Goal: Find specific page/section: Find specific page/section

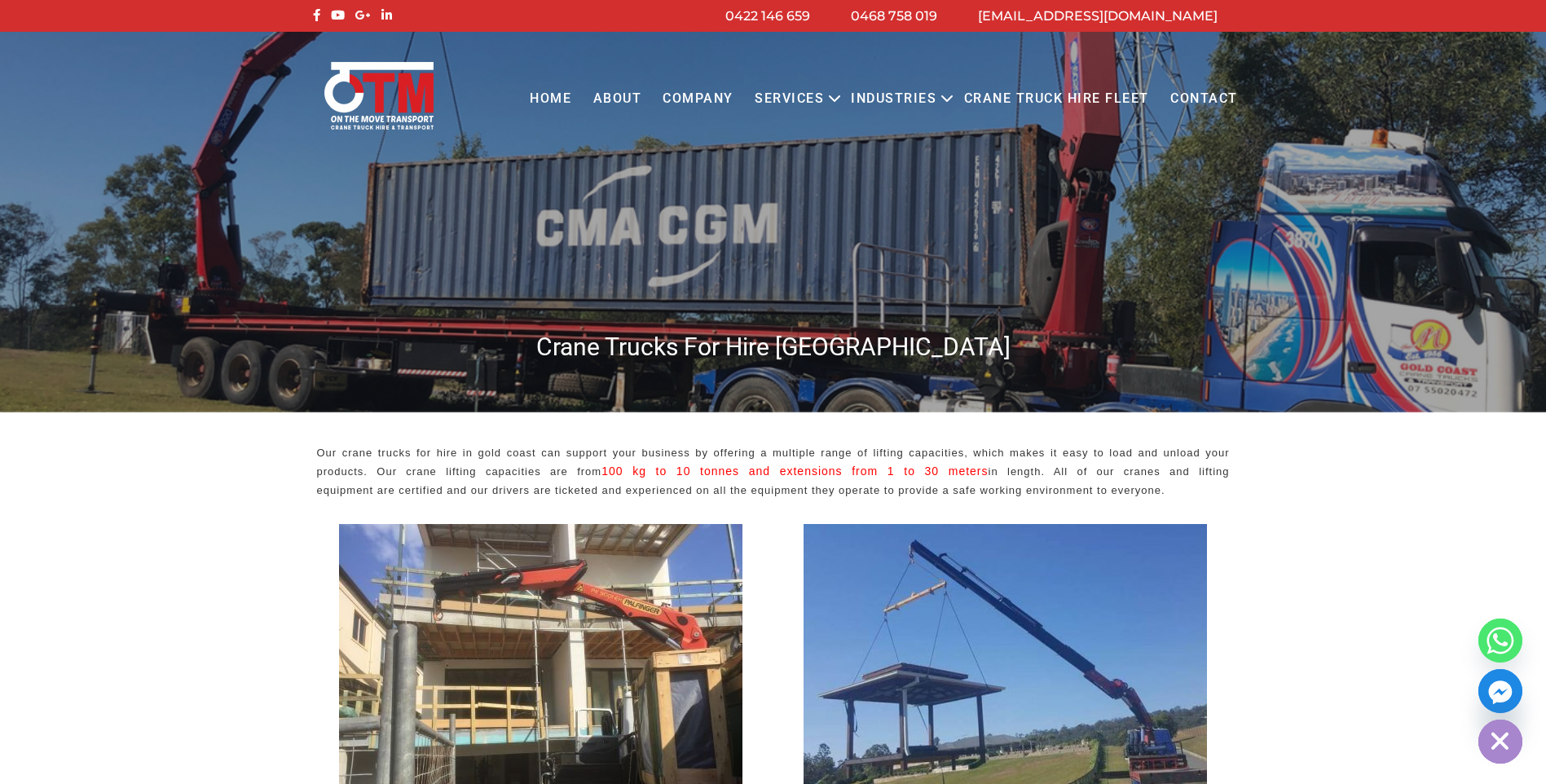
click at [1189, 100] on link "Contact" at bounding box center [1204, 98] width 89 height 45
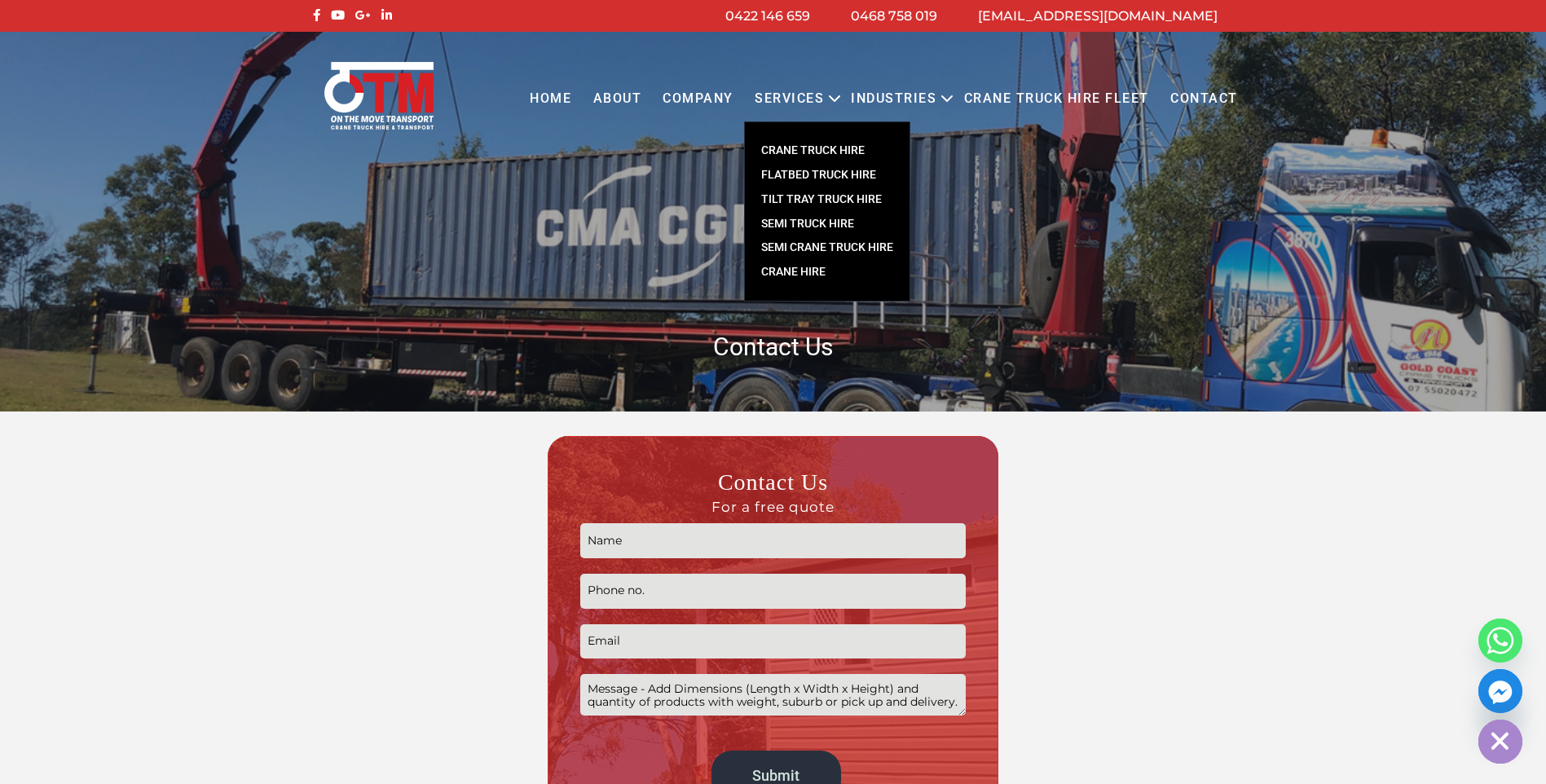
click at [804, 145] on link "CRANE TRUCK HIRE" at bounding box center [826, 151] width 165 height 25
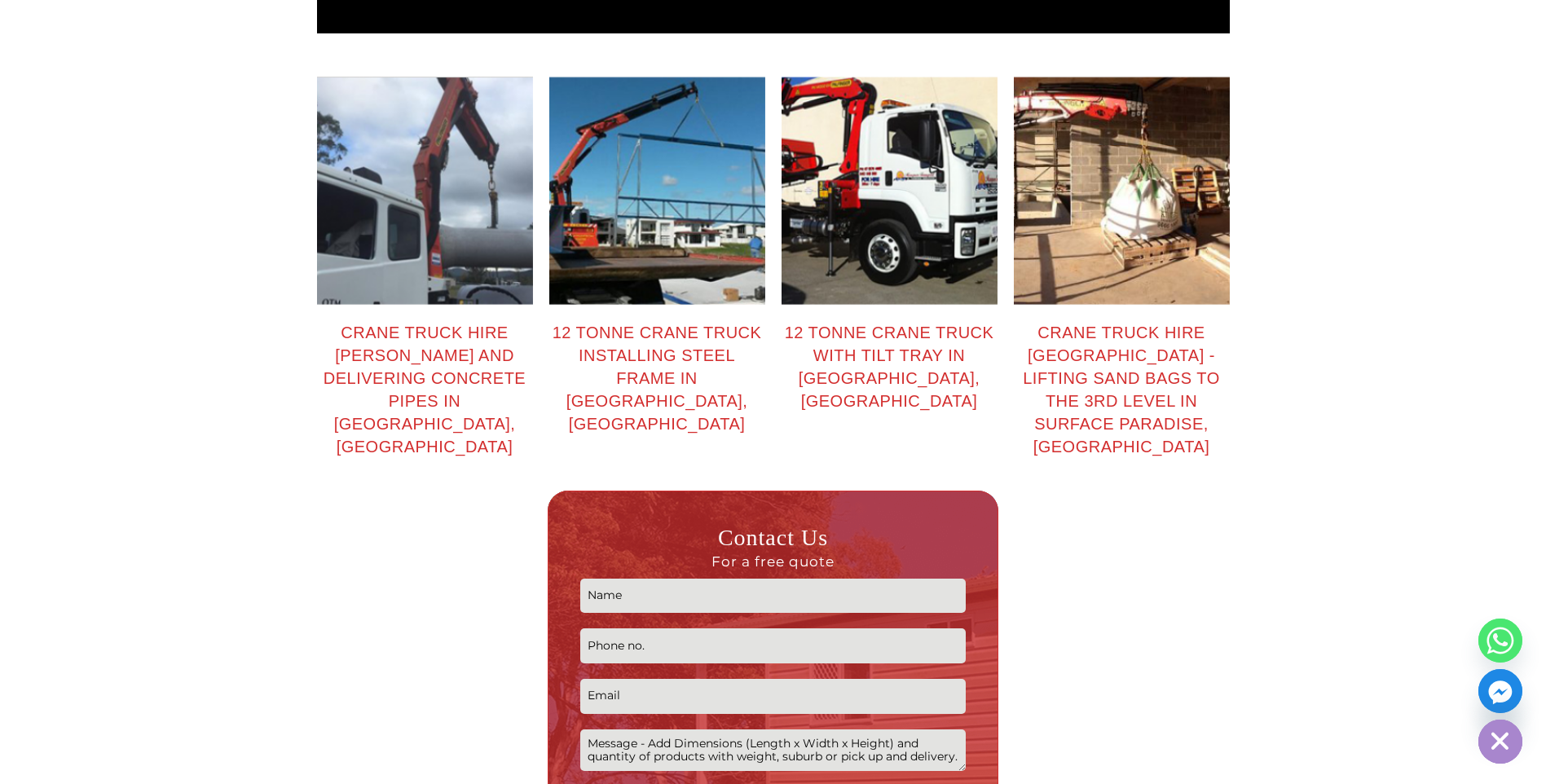
scroll to position [2281, 0]
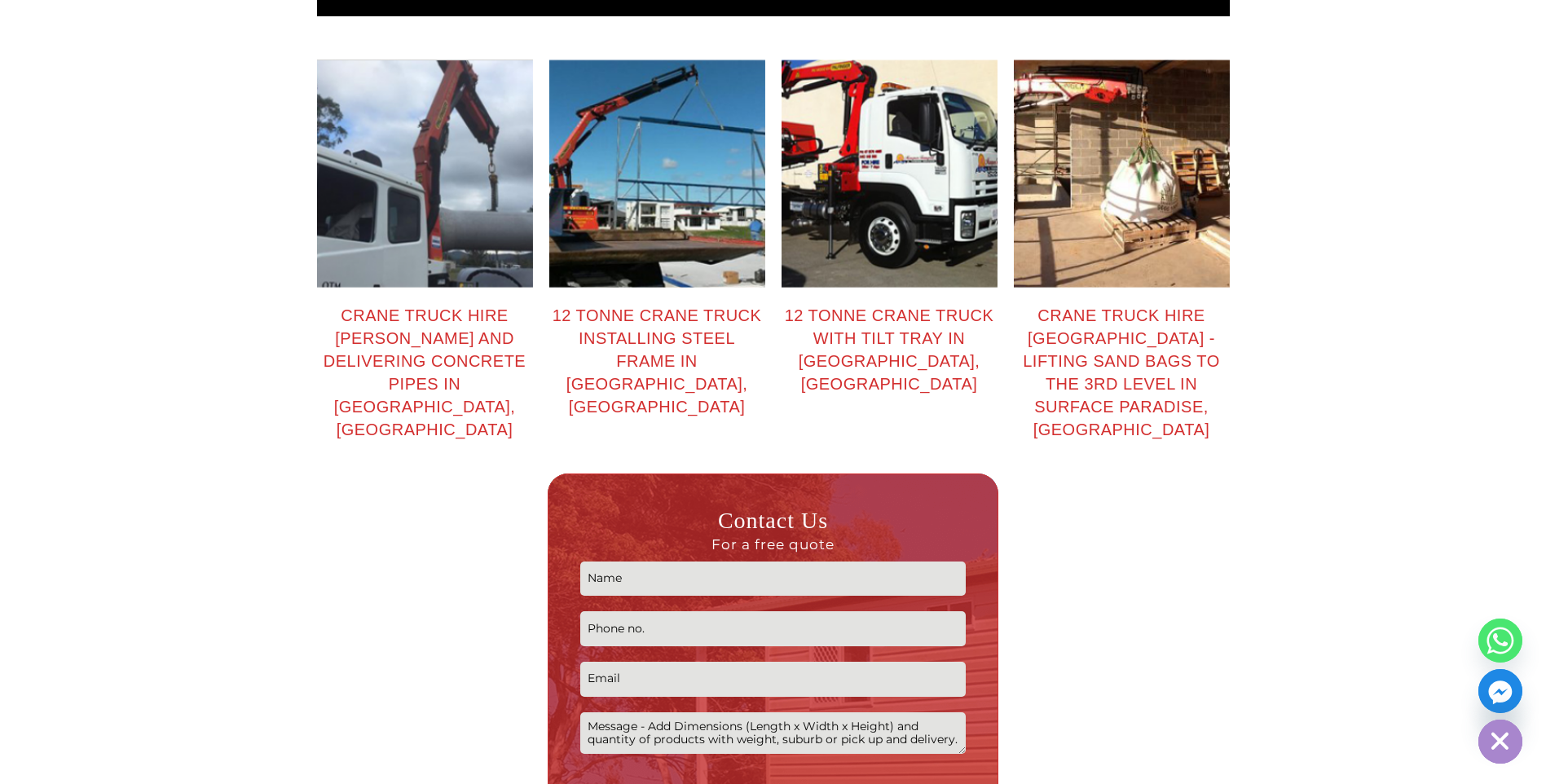
click at [653, 329] on div "12 tonne crane truck installing steel frame in Runaway Bay, Gold Coast" at bounding box center [657, 361] width 216 height 114
click at [636, 304] on div "12 tonne crane truck installing steel frame in Runaway Bay, Gold Coast" at bounding box center [657, 361] width 216 height 114
click at [872, 304] on div "12 tonne crane truck with tilt tray in Arundel, Gold Coast" at bounding box center [889, 349] width 216 height 91
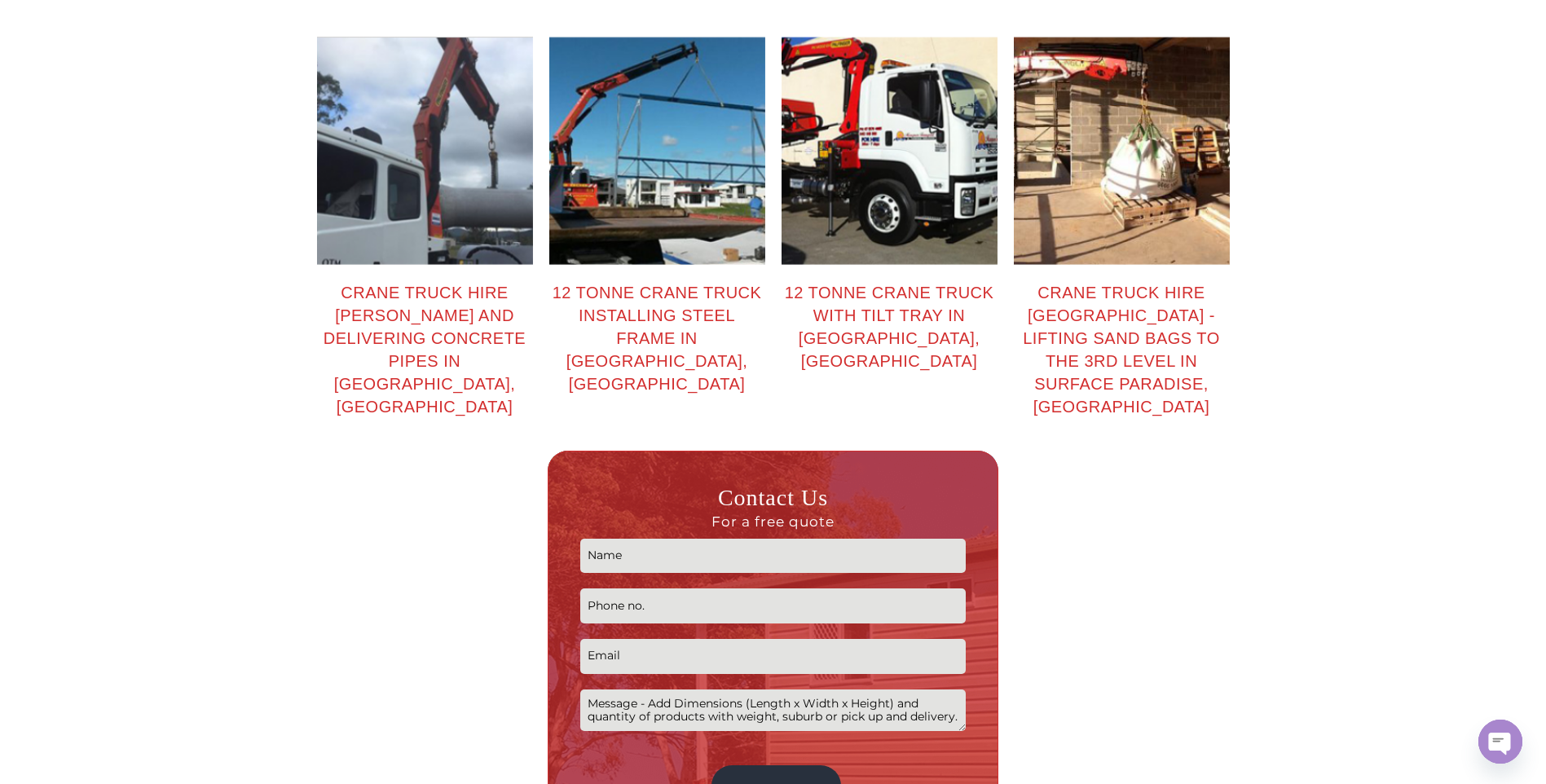
scroll to position [2301, 0]
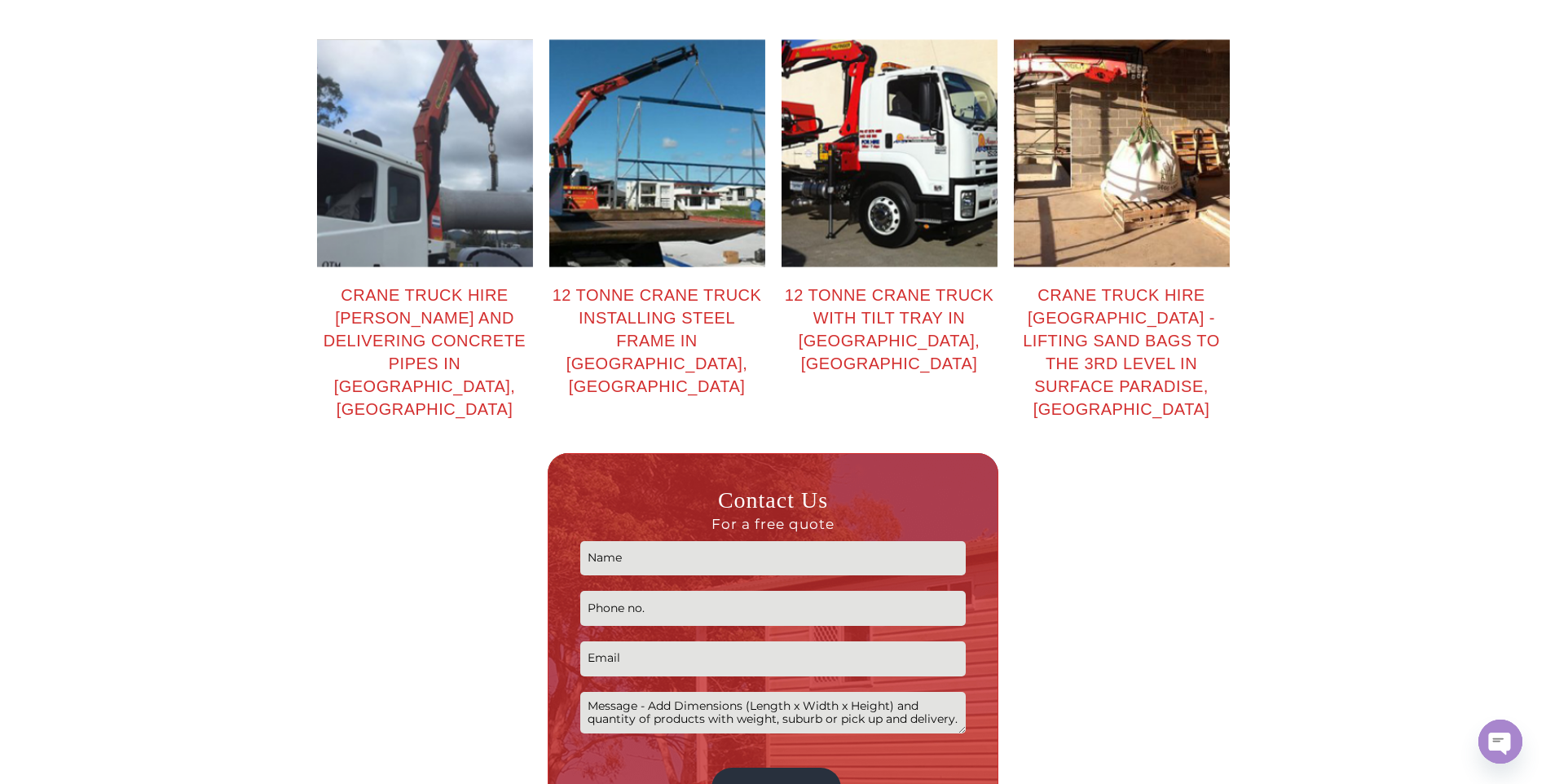
click at [630, 692] on textarea "Contact form" at bounding box center [772, 712] width 386 height 41
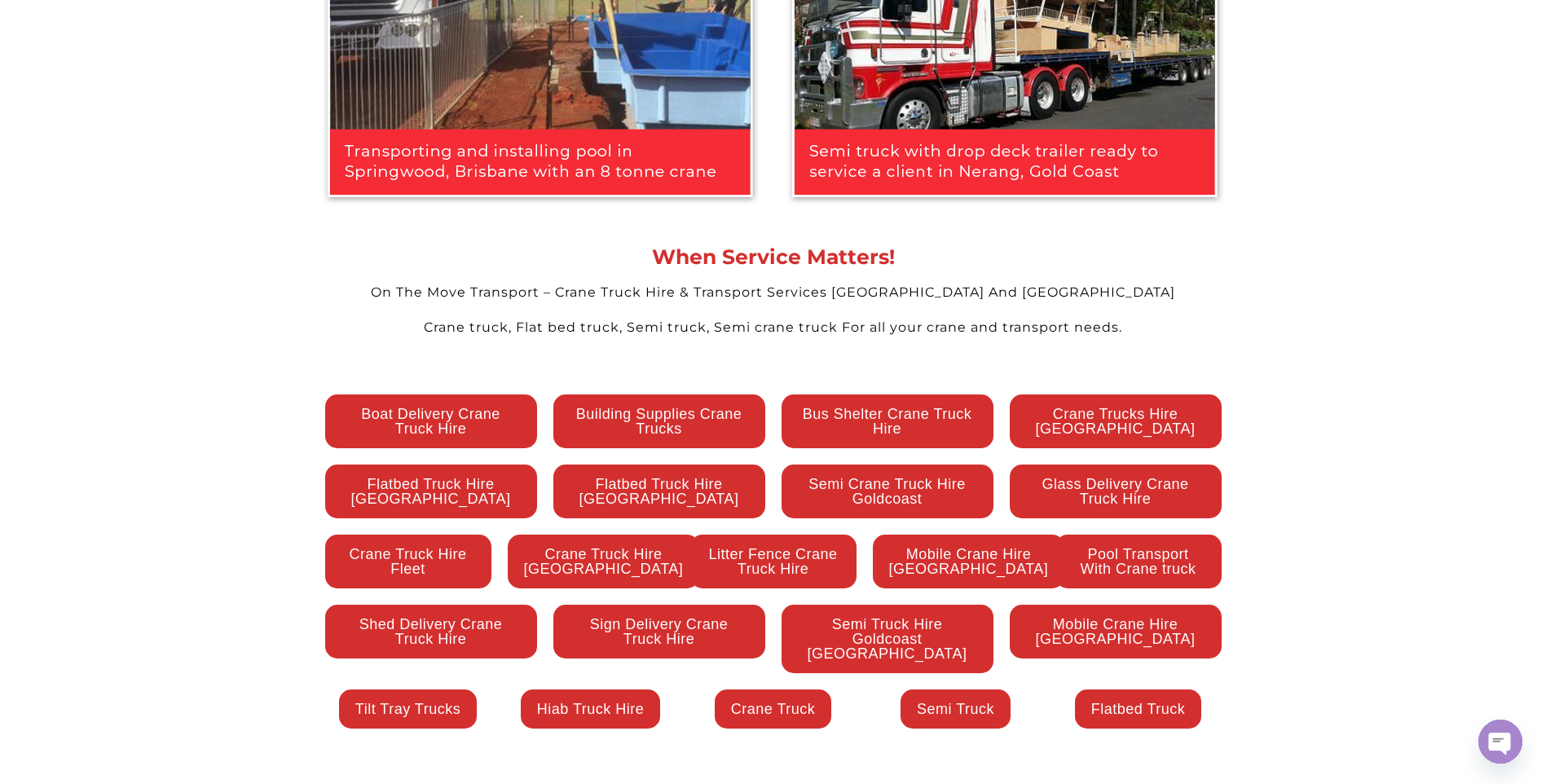
scroll to position [3320, 0]
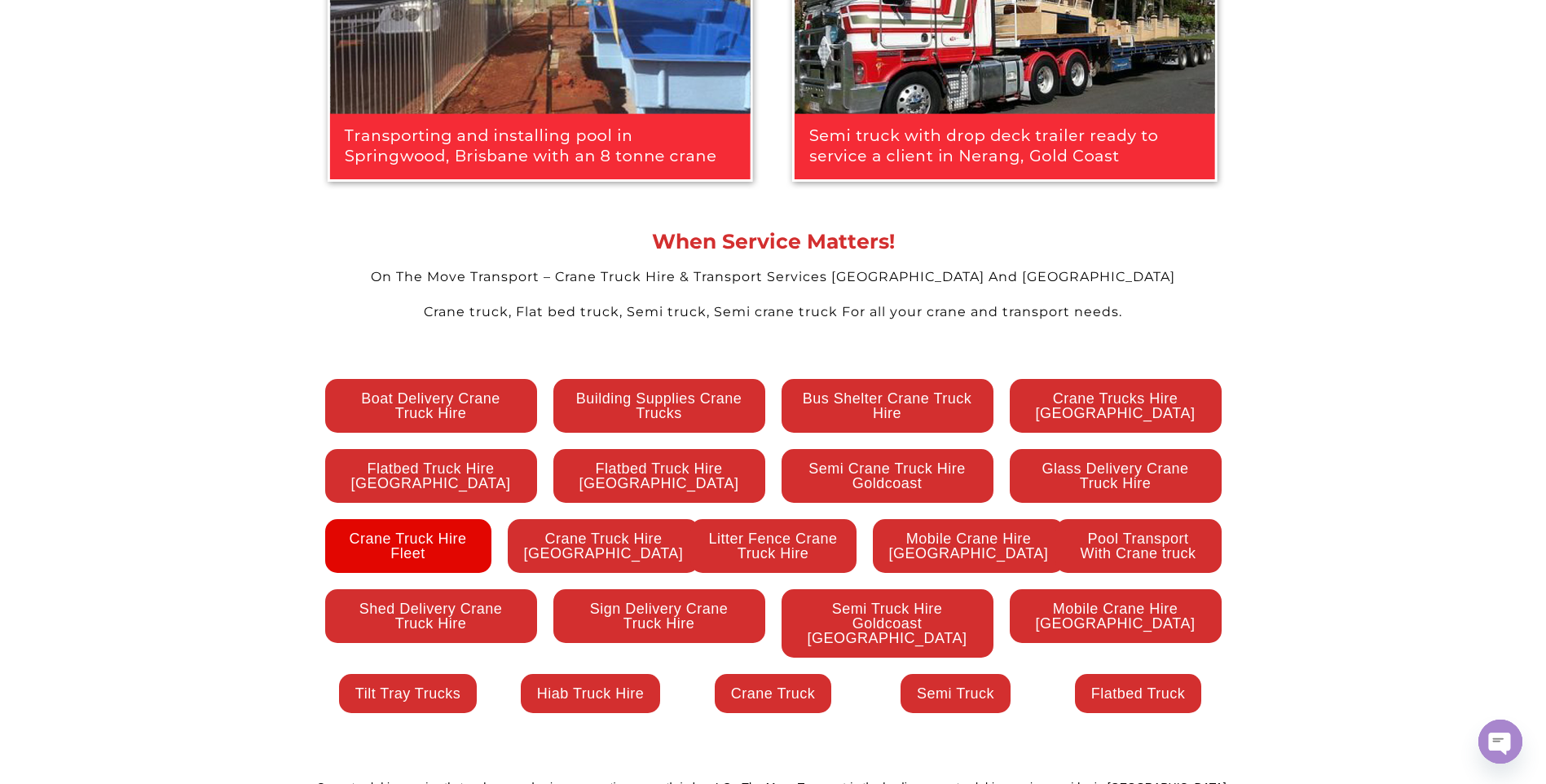
click at [421, 531] on span "Crane Truck Hire Fleet" at bounding box center [408, 546] width 133 height 29
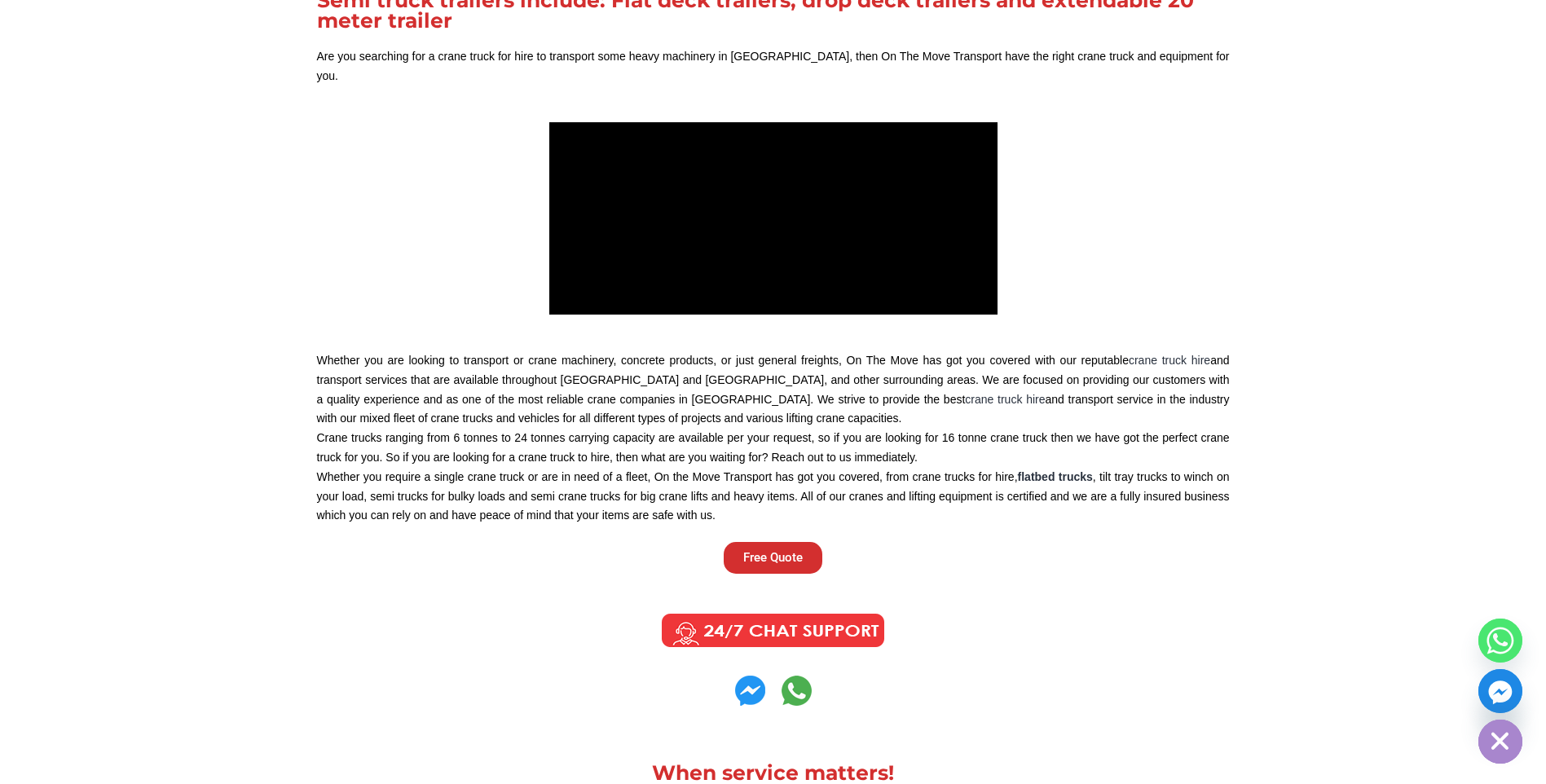
scroll to position [3646, 0]
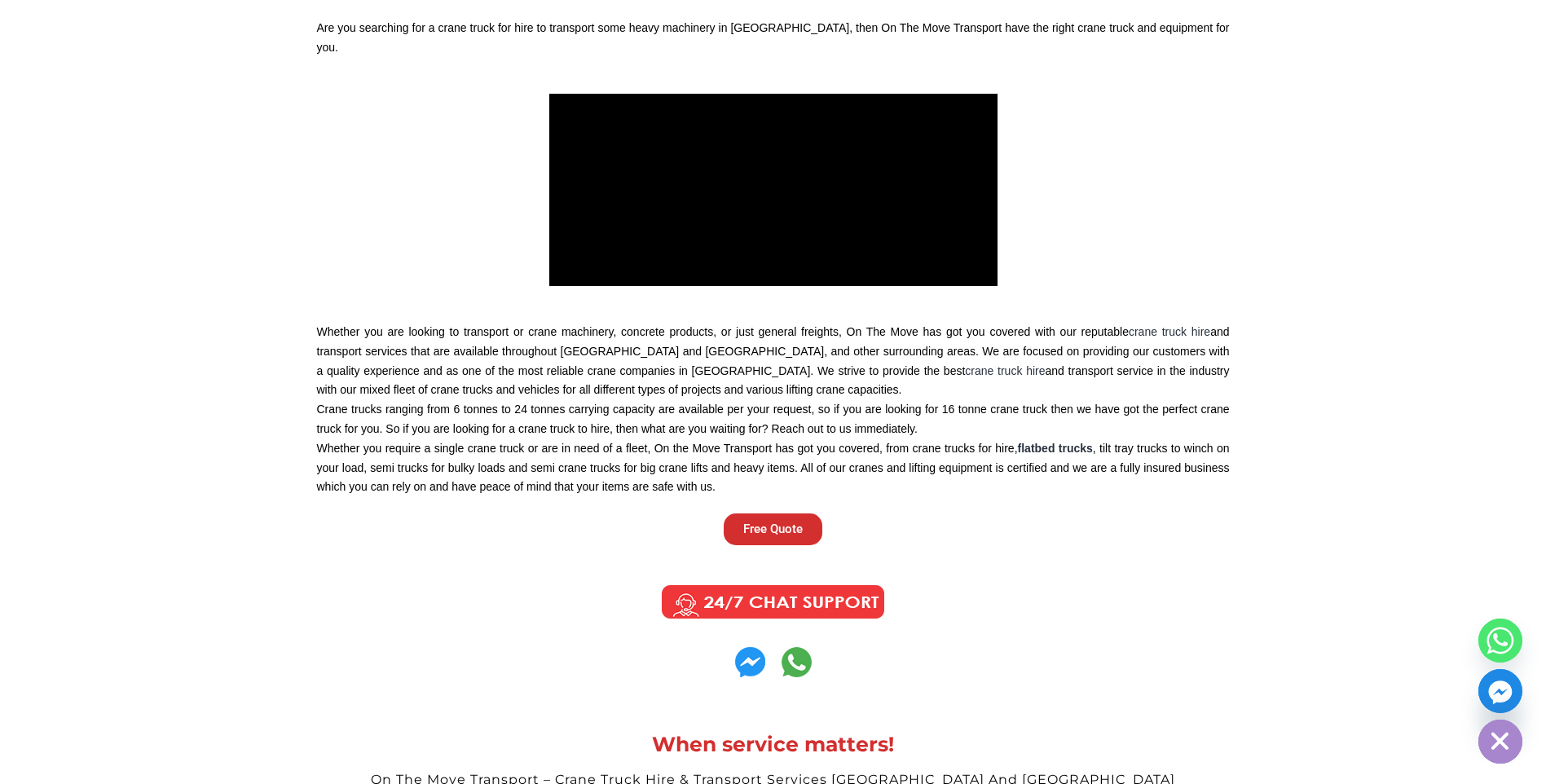
click at [720, 582] on img at bounding box center [773, 602] width 246 height 40
